Goal: Find specific page/section: Find specific page/section

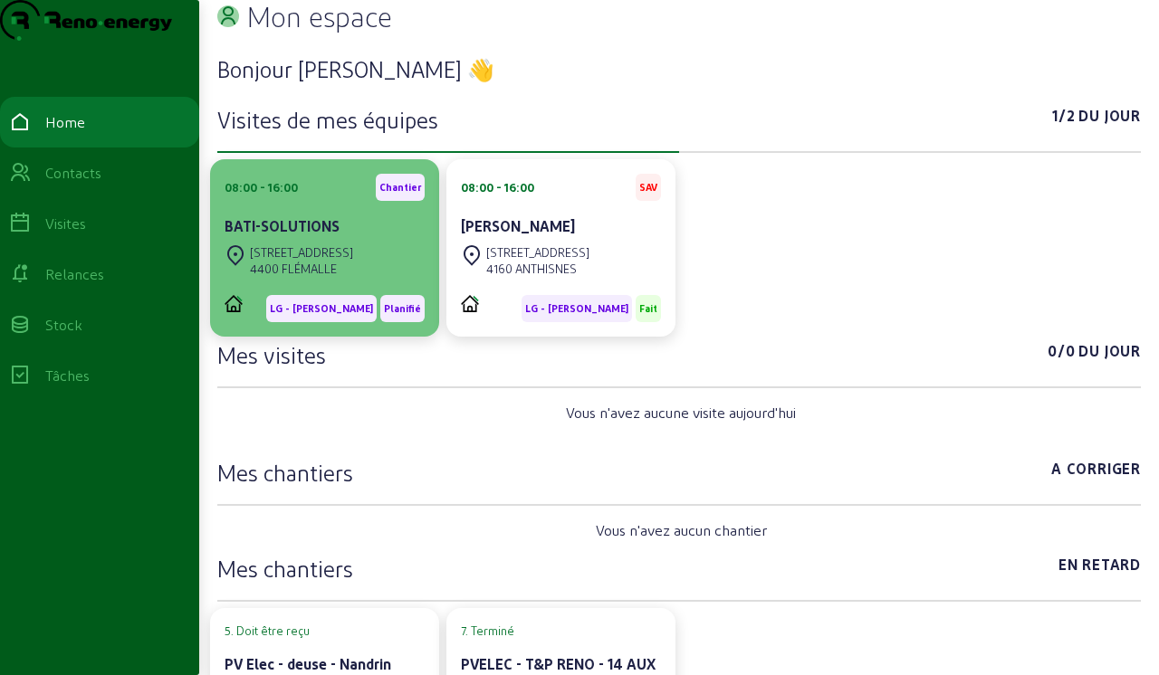
click at [335, 277] on div "4400 FLÉMALLE" at bounding box center [301, 269] width 103 height 16
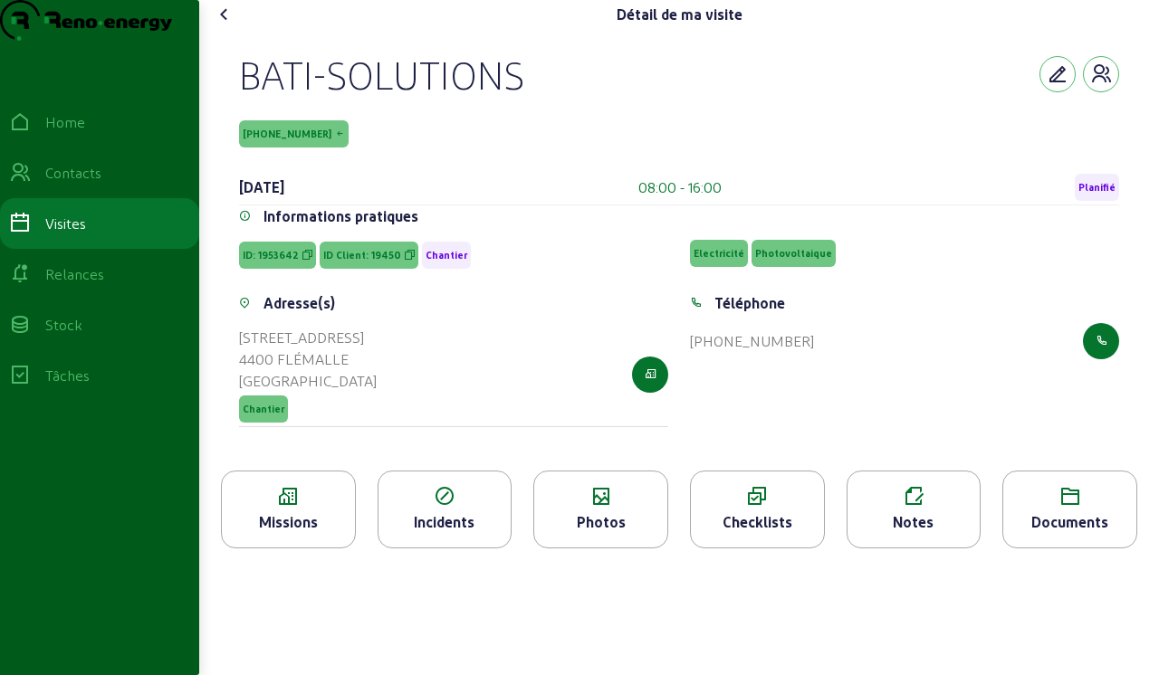
click at [304, 533] on div "Missions" at bounding box center [288, 523] width 133 height 22
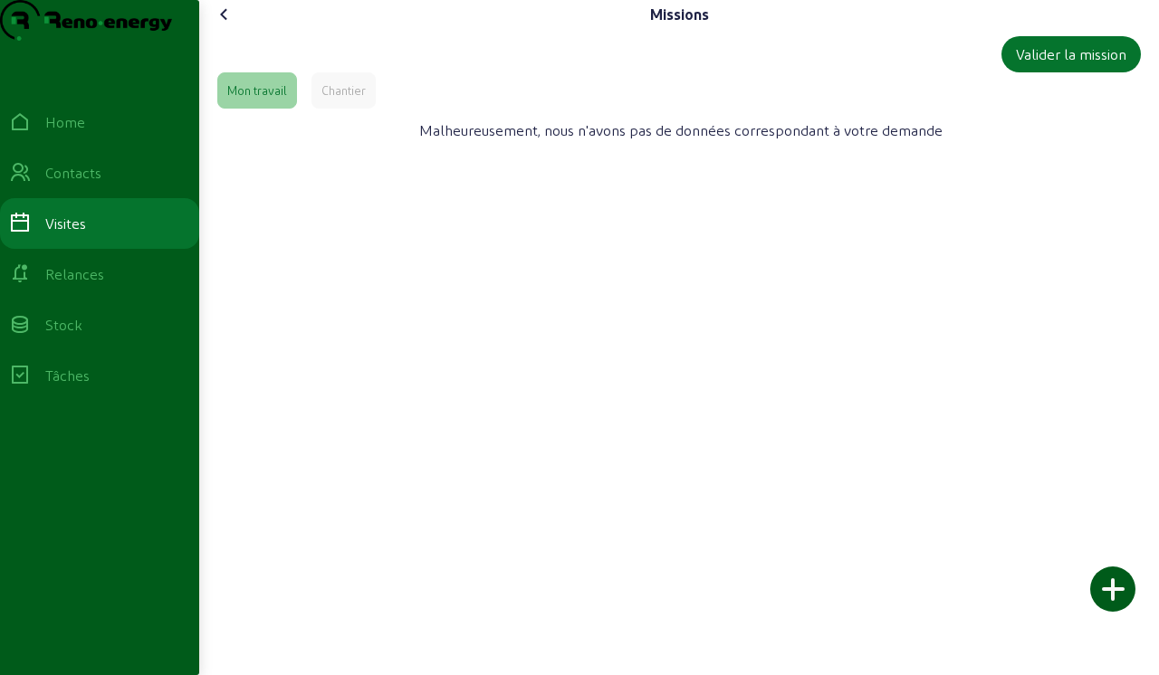
click at [352, 99] on div "Chantier" at bounding box center [343, 90] width 44 height 16
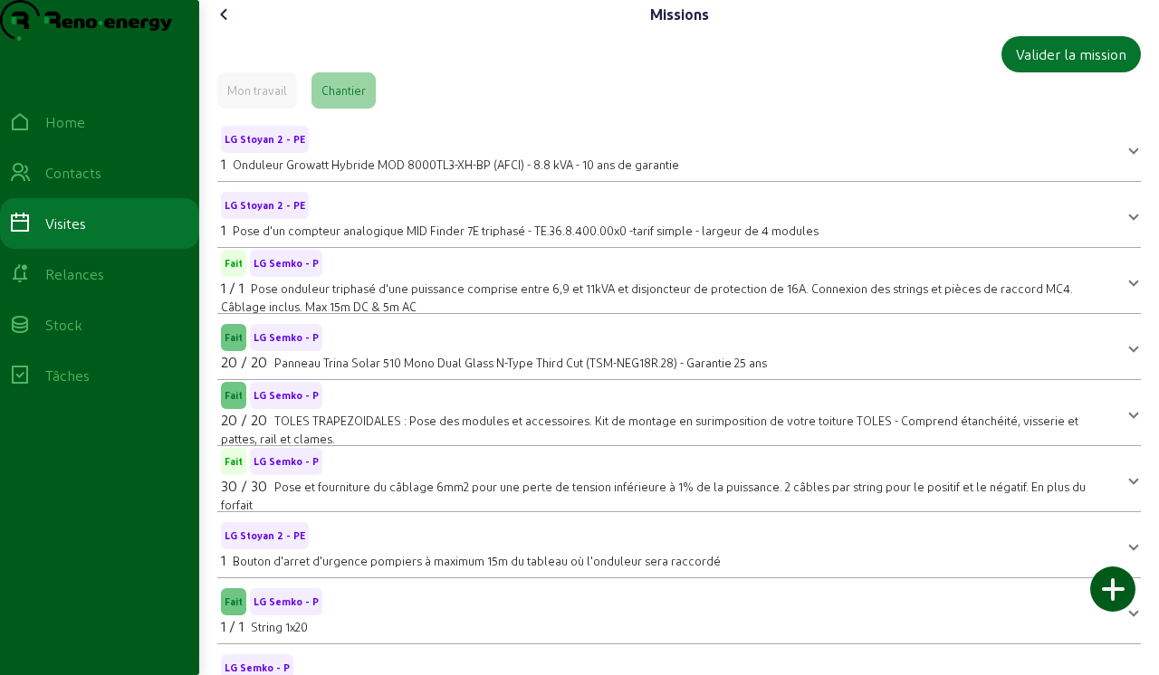
click at [230, 25] on icon at bounding box center [225, 15] width 22 height 22
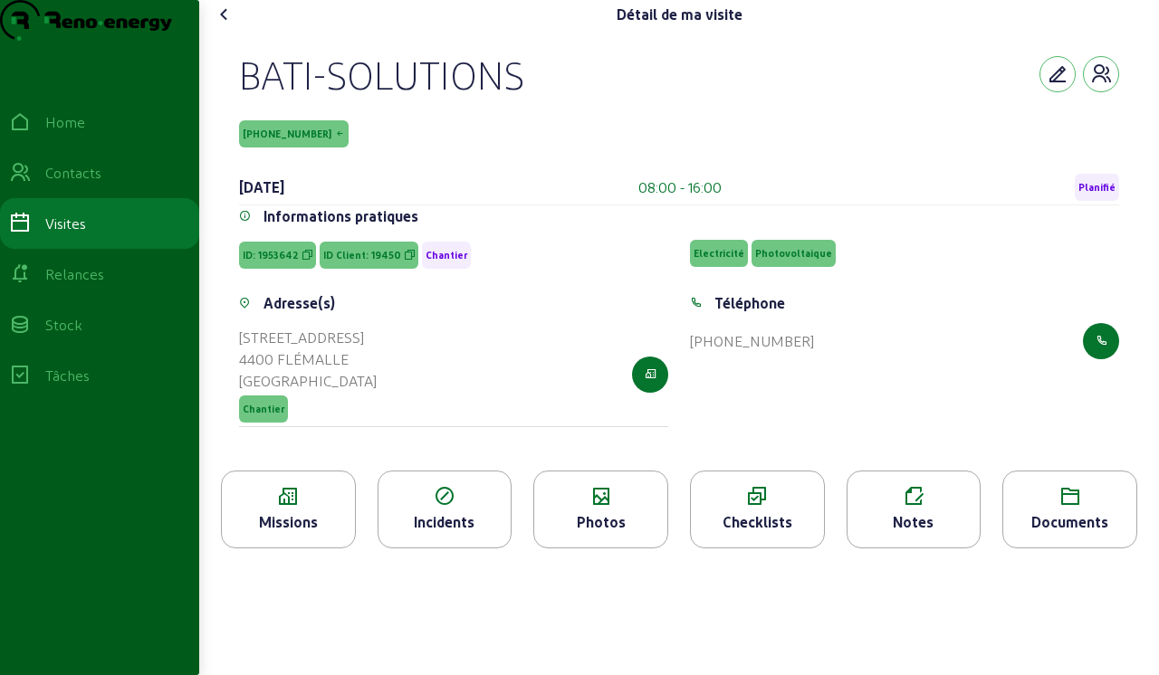
click at [239, 29] on cam-font-icon at bounding box center [224, 14] width 29 height 29
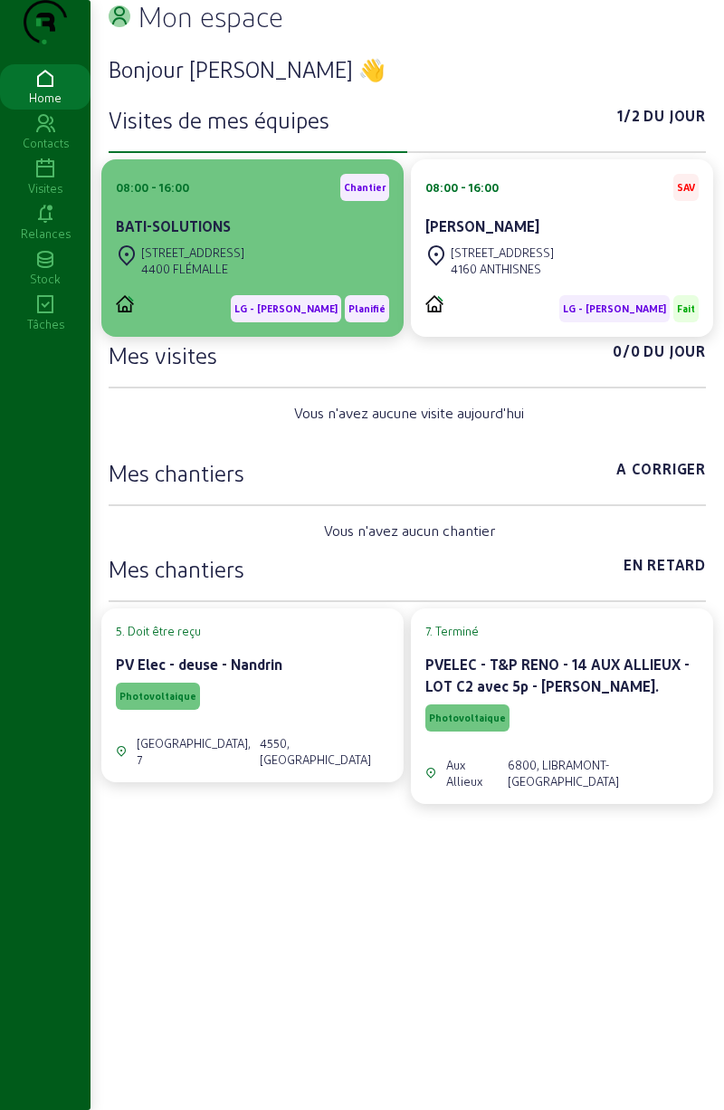
click at [269, 281] on div "[STREET_ADDRESS]" at bounding box center [252, 261] width 273 height 40
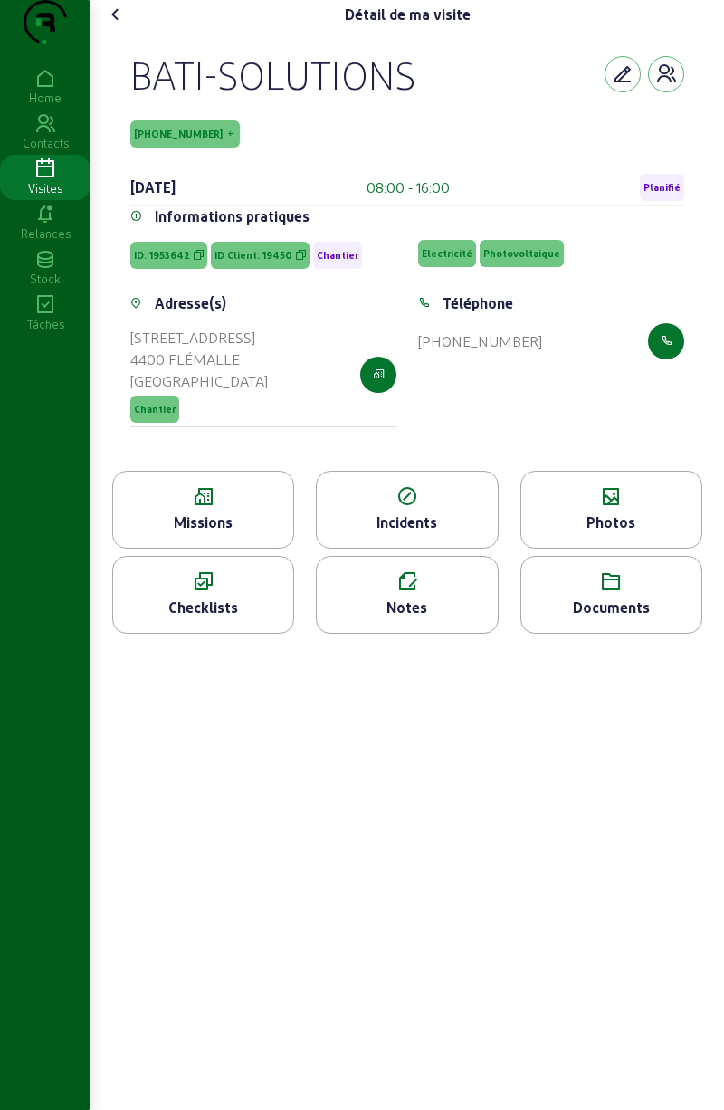
click at [241, 533] on div "Missions" at bounding box center [203, 523] width 180 height 22
